Goal: Task Accomplishment & Management: Use online tool/utility

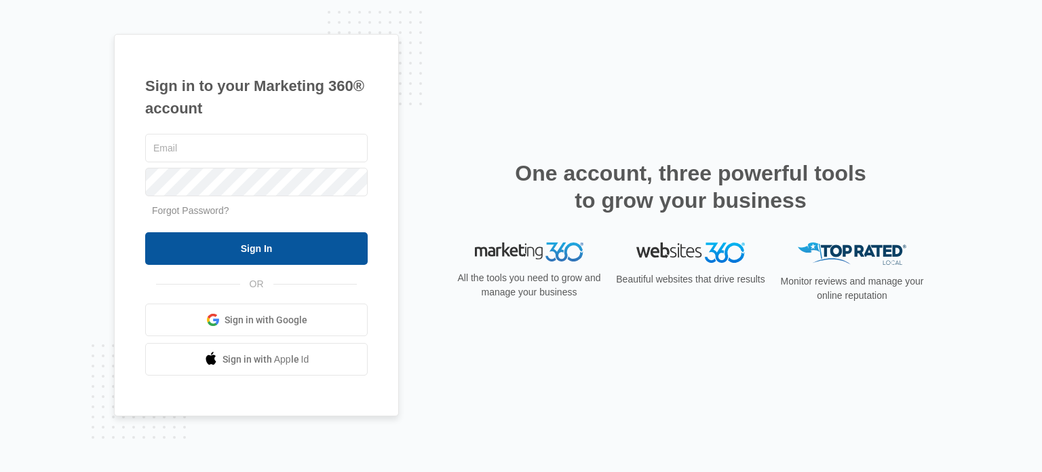
type input "[EMAIL_ADDRESS][DOMAIN_NAME]"
click at [288, 252] on input "Sign In" at bounding box center [256, 248] width 223 height 33
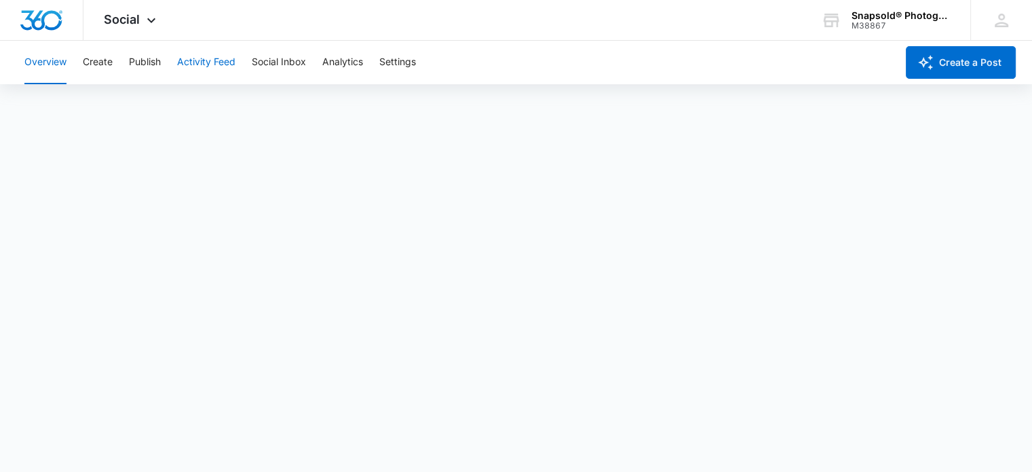
click at [216, 64] on button "Activity Feed" at bounding box center [206, 62] width 58 height 43
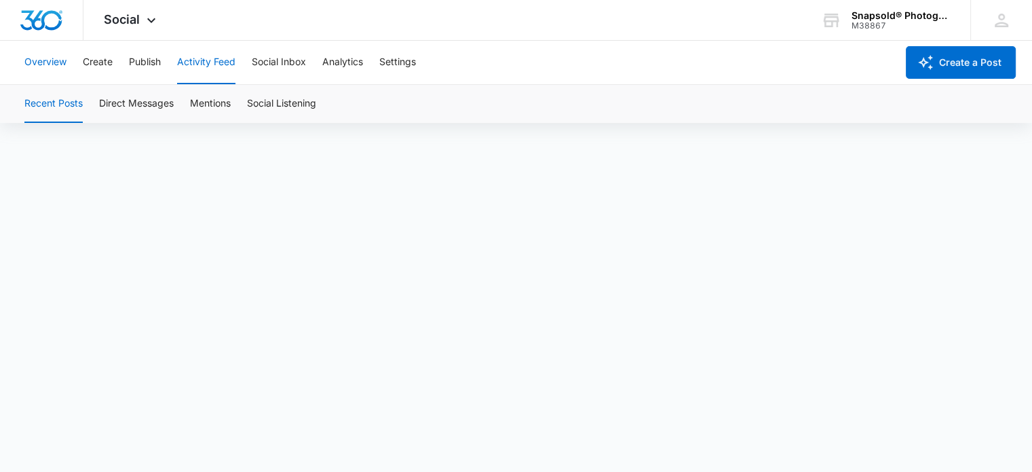
click at [46, 62] on button "Overview" at bounding box center [45, 62] width 42 height 43
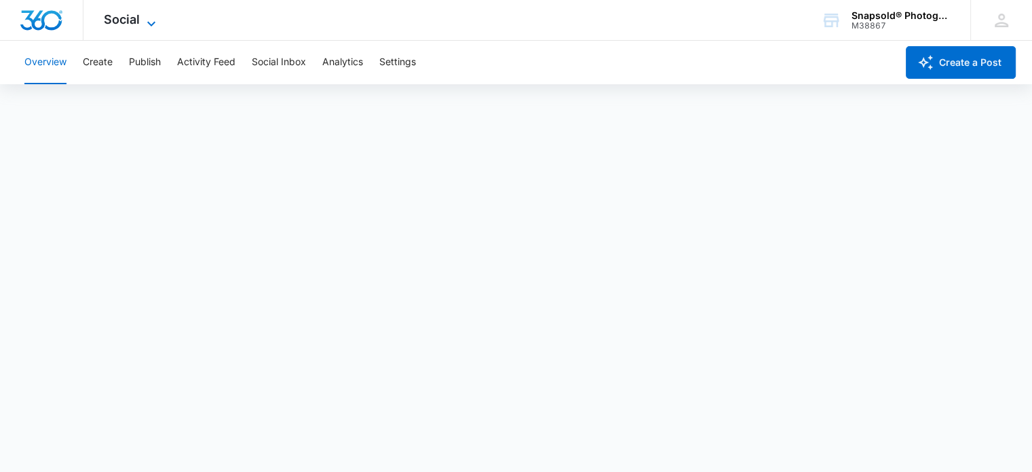
click at [152, 16] on icon at bounding box center [151, 24] width 16 height 16
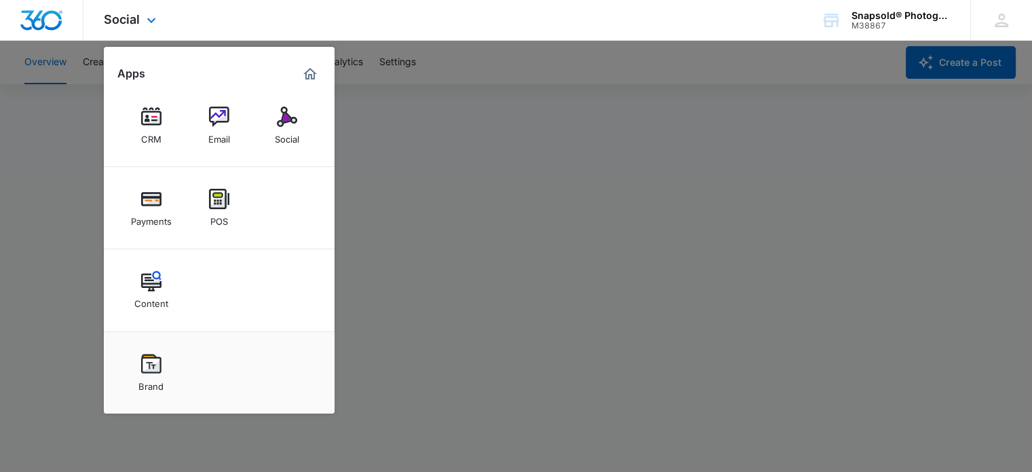
click at [220, 20] on div "Social Apps CRM Email Social Payments POS Content Brand Snapsold® Photography M…" at bounding box center [516, 20] width 1032 height 41
click at [495, 67] on div at bounding box center [516, 236] width 1032 height 472
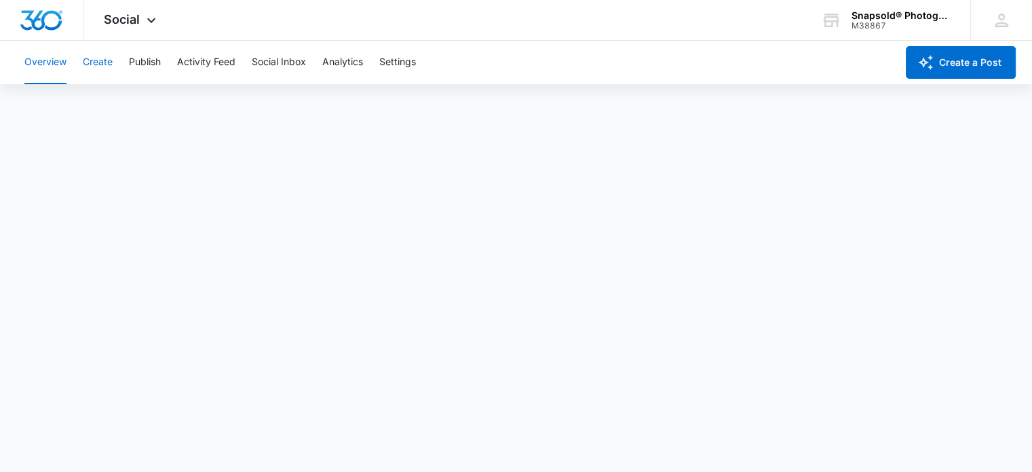
click at [102, 70] on button "Create" at bounding box center [98, 62] width 30 height 43
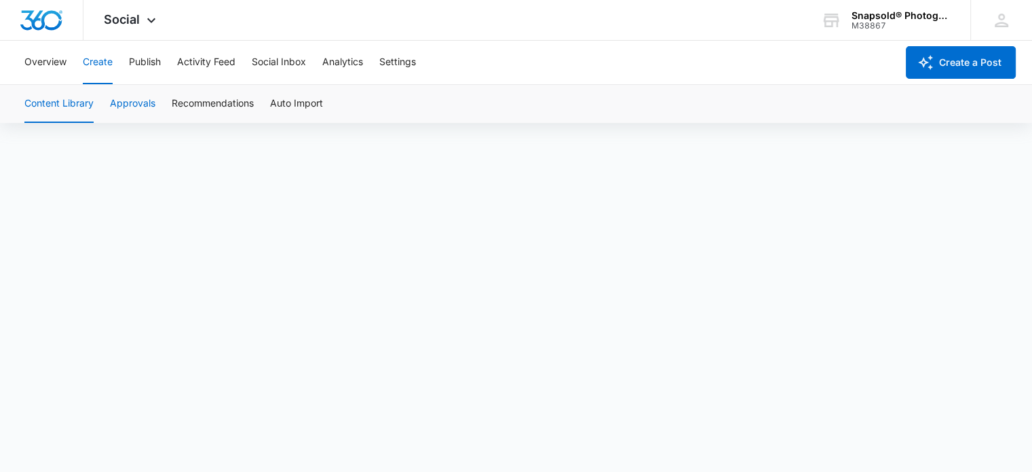
click at [133, 102] on button "Approvals" at bounding box center [132, 104] width 45 height 38
click at [145, 64] on button "Publish" at bounding box center [145, 62] width 32 height 43
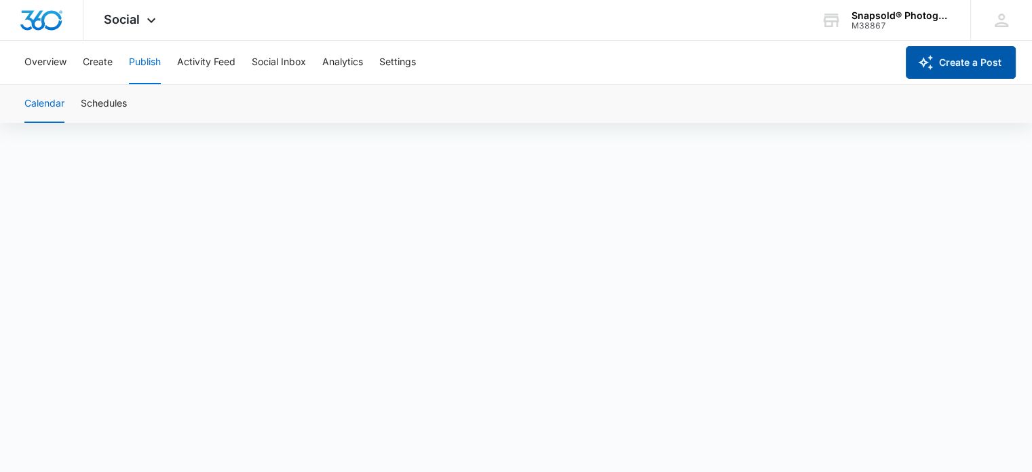
click at [985, 60] on button "Create a Post" at bounding box center [961, 62] width 110 height 33
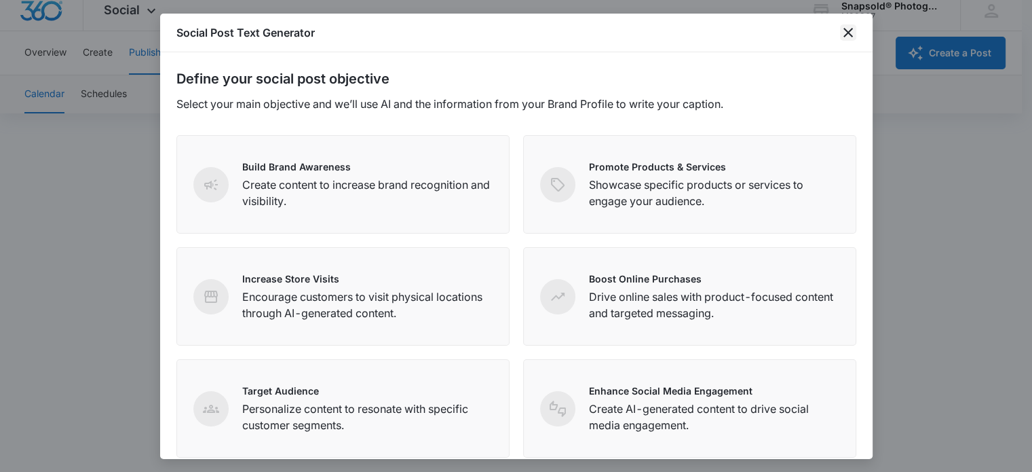
click at [842, 29] on icon "close" at bounding box center [848, 32] width 16 height 16
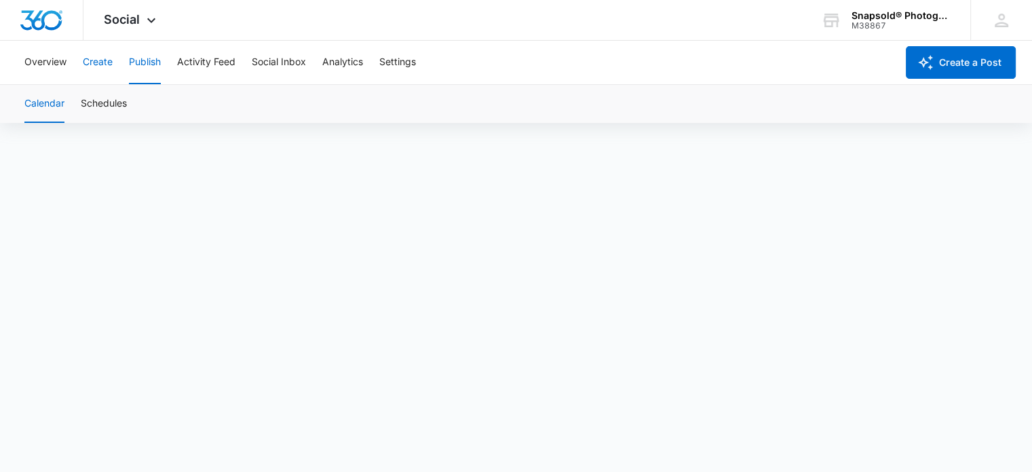
click at [105, 64] on button "Create" at bounding box center [98, 62] width 30 height 43
click at [105, 63] on button "Create" at bounding box center [98, 62] width 30 height 43
